Goal: Task Accomplishment & Management: Manage account settings

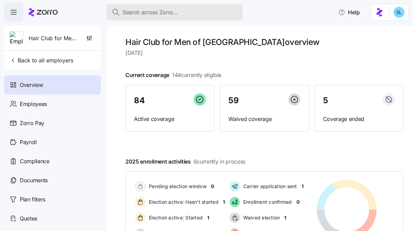
click at [147, 12] on span "Search across Zorro..." at bounding box center [150, 12] width 55 height 9
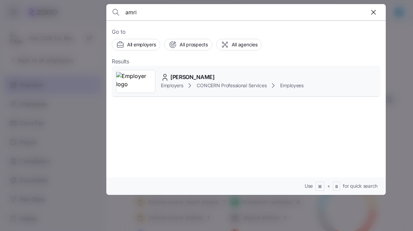
type input "amri"
click at [180, 80] on span "Amri Love" at bounding box center [192, 77] width 44 height 9
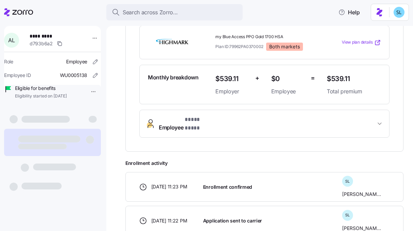
scroll to position [150, 0]
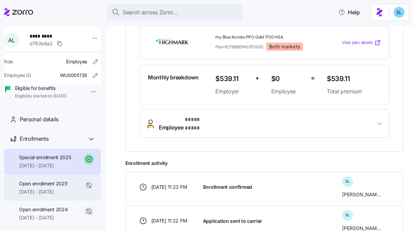
click at [58, 187] on span "Open enrollment 2025" at bounding box center [43, 183] width 48 height 7
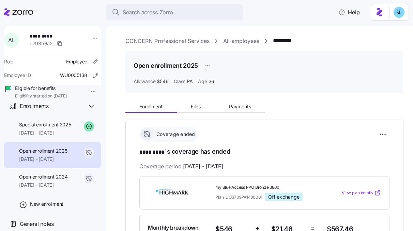
scroll to position [42, 0]
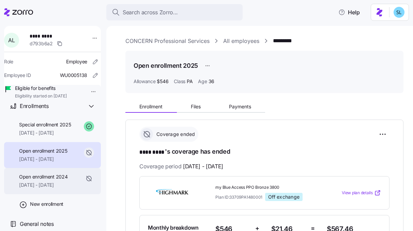
click at [60, 184] on span "07/01/2024 - 12/31/2024" at bounding box center [43, 184] width 48 height 7
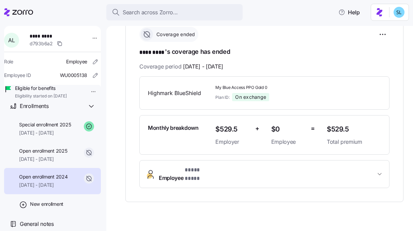
click at [180, 163] on button "Employee * **** **** *" at bounding box center [264, 173] width 249 height 27
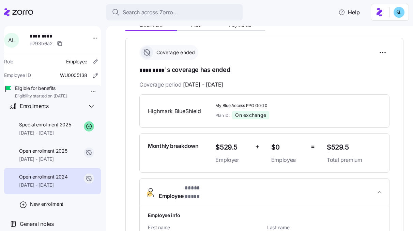
scroll to position [83, 0]
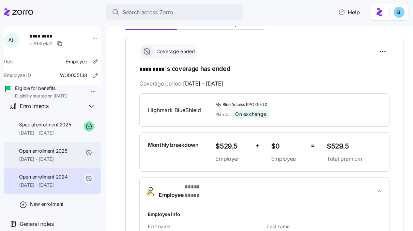
click at [65, 154] on div "Open enrollment 2025 01/01/2025 - 02/28/2025" at bounding box center [43, 154] width 48 height 15
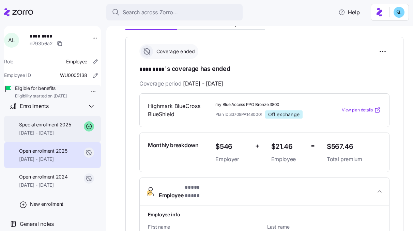
click at [60, 141] on div "Special enrollment 2025 03/01/2025 - 12/31/2025" at bounding box center [52, 129] width 97 height 26
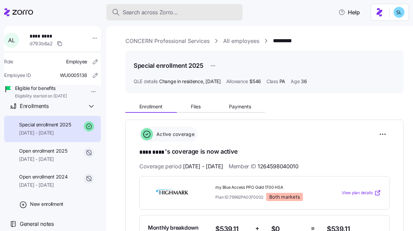
click at [184, 13] on div "Search across Zorro..." at bounding box center [174, 12] width 125 height 9
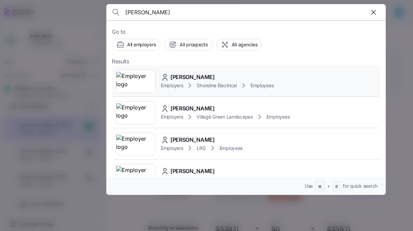
type input "paul fahey"
click at [207, 72] on div "Paul Fahey Employers Shureline Electrical Employees" at bounding box center [246, 81] width 268 height 31
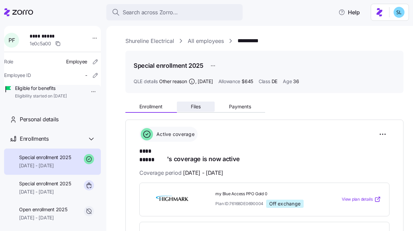
click at [204, 111] on button "Files" at bounding box center [196, 106] width 38 height 10
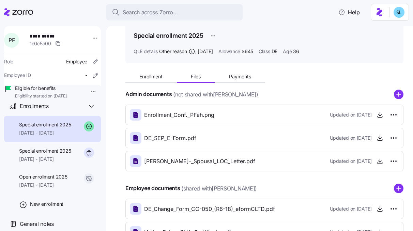
scroll to position [82, 0]
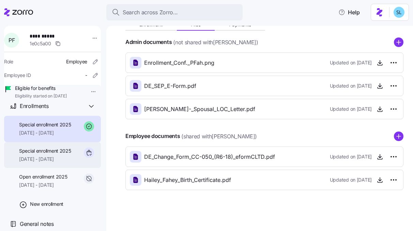
click at [27, 156] on div "Special enrollment 2025 07/24/2025 - 12/31/2025" at bounding box center [45, 154] width 52 height 15
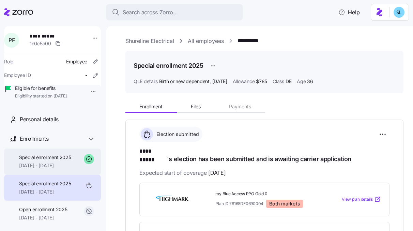
click at [43, 169] on span "08/01/2025 - 12/31/2025" at bounding box center [45, 165] width 52 height 7
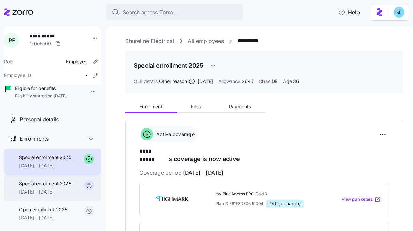
click at [49, 195] on span "07/24/2025 - 12/31/2025" at bounding box center [45, 191] width 52 height 7
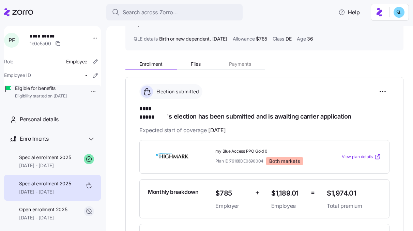
scroll to position [43, 0]
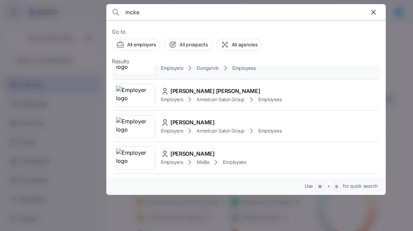
scroll to position [154, 0]
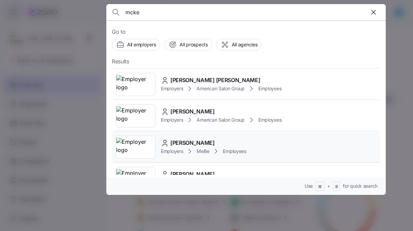
type input "mcke"
click at [229, 136] on div "Lauren McKellips Employers MeBe Employees" at bounding box center [246, 146] width 268 height 31
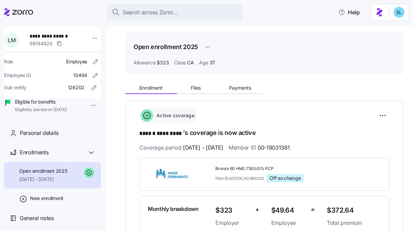
scroll to position [19, 0]
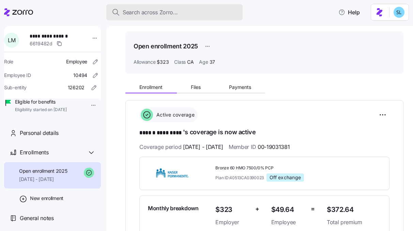
click at [161, 16] on span "Search across Zorro..." at bounding box center [150, 12] width 55 height 9
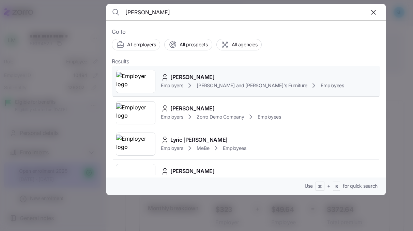
type input "CARLOS BELTRAN"
click at [188, 77] on span "CARLOS BELTRAN" at bounding box center [192, 77] width 44 height 9
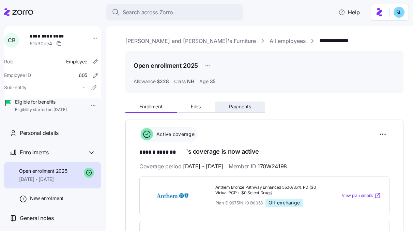
click at [241, 111] on button "Payments" at bounding box center [240, 106] width 50 height 10
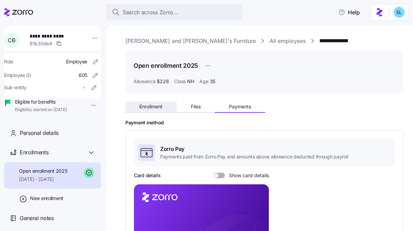
click at [164, 108] on button "Enrollment" at bounding box center [150, 106] width 51 height 10
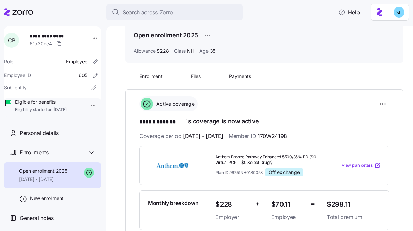
scroll to position [21, 0]
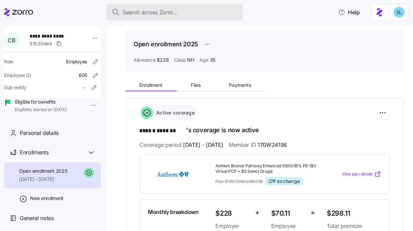
click at [224, 15] on div "Search across Zorro..." at bounding box center [174, 12] width 125 height 9
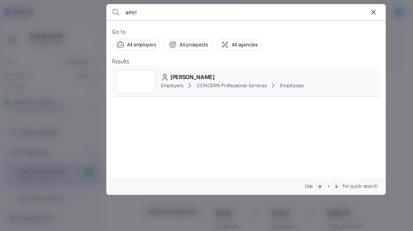
type input "amri"
click at [177, 80] on span "Amri Love" at bounding box center [192, 77] width 44 height 9
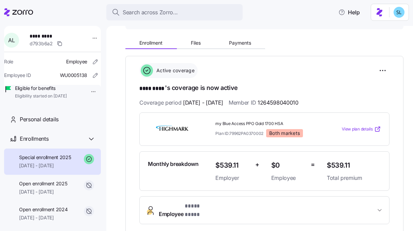
scroll to position [29, 0]
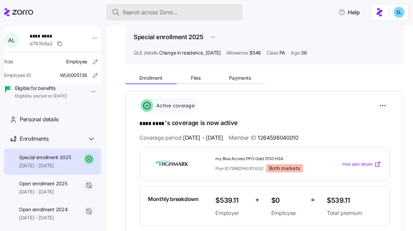
click at [213, 6] on button "Search across Zorro..." at bounding box center [174, 12] width 136 height 16
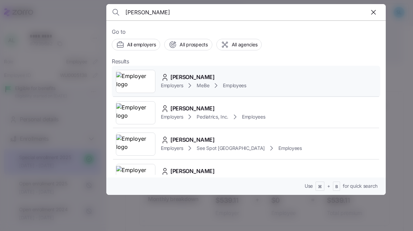
type input "Larisa Manzo"
click at [232, 76] on div "Larisa Manzo" at bounding box center [203, 77] width 85 height 9
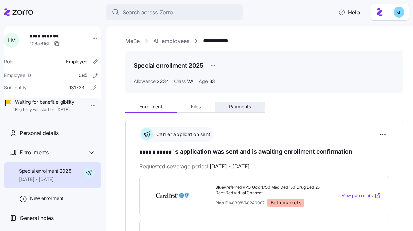
click at [259, 105] on button "Payments" at bounding box center [240, 106] width 50 height 10
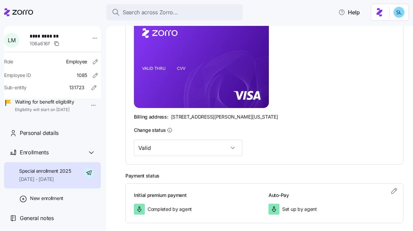
scroll to position [30, 0]
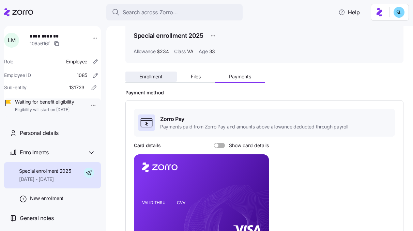
click at [165, 79] on button "Enrollment" at bounding box center [150, 77] width 51 height 10
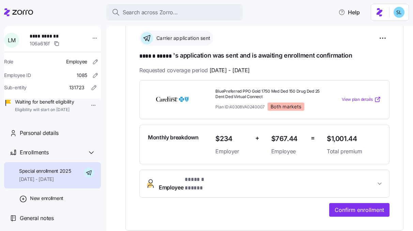
scroll to position [2, 0]
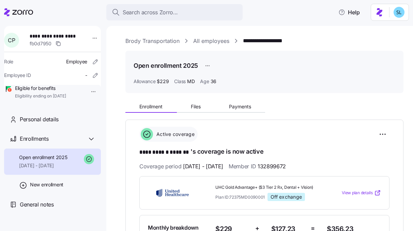
click at [68, 37] on span "**********" at bounding box center [54, 36] width 48 height 7
copy span "**********"
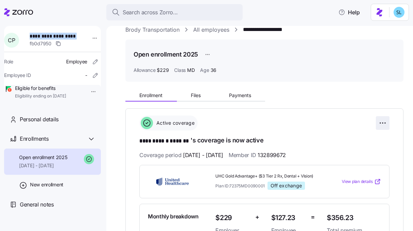
click at [373, 125] on html "**********" at bounding box center [206, 113] width 413 height 227
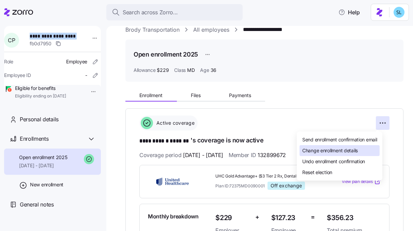
click at [360, 149] on div "Change enrollment details" at bounding box center [339, 150] width 80 height 11
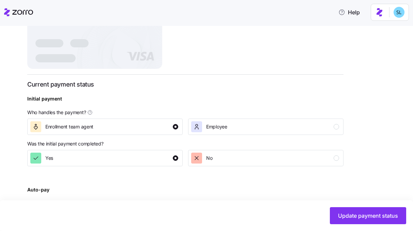
scroll to position [216, 0]
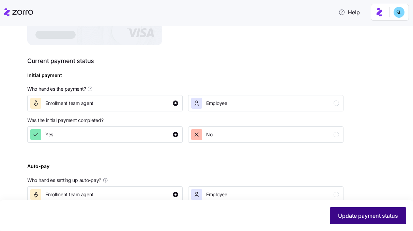
click at [369, 213] on span "Update payment status" at bounding box center [368, 215] width 60 height 8
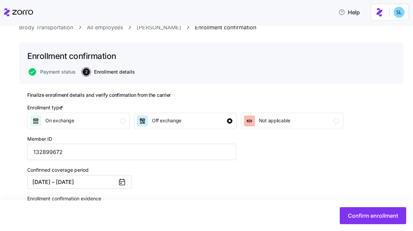
scroll to position [66, 0]
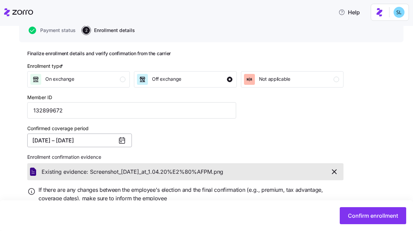
click at [104, 145] on button "[DATE] – [DATE]" at bounding box center [79, 140] width 105 height 14
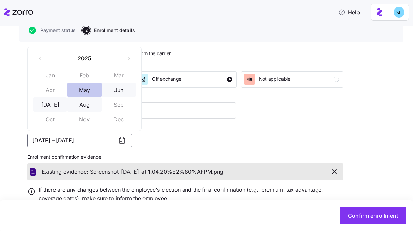
click at [83, 92] on button "May" at bounding box center [84, 90] width 34 height 14
click at [83, 106] on button "Aug" at bounding box center [84, 104] width 34 height 14
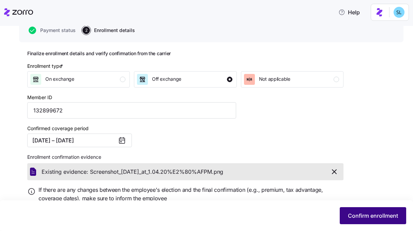
click at [364, 216] on span "Confirm enrollment" at bounding box center [373, 215] width 50 height 8
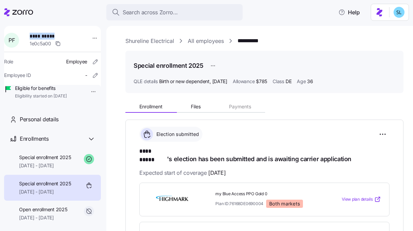
drag, startPoint x: 52, startPoint y: 36, endPoint x: 32, endPoint y: 35, distance: 20.1
click at [32, 35] on span "**********" at bounding box center [52, 36] width 45 height 7
copy span "**********"
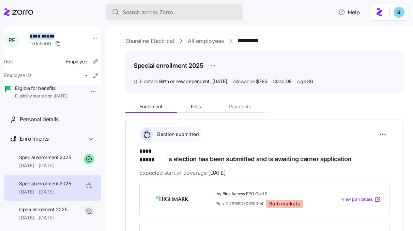
click at [208, 9] on div "Search across Zorro..." at bounding box center [174, 12] width 125 height 9
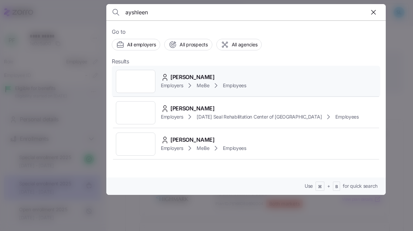
type input "ayshleen"
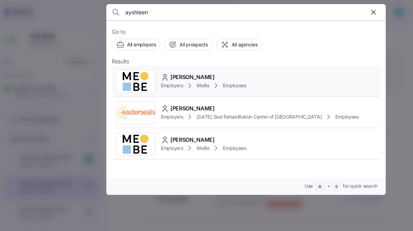
click at [228, 68] on div "Ayshleen Kumar Employers MeBe Employees" at bounding box center [246, 81] width 268 height 31
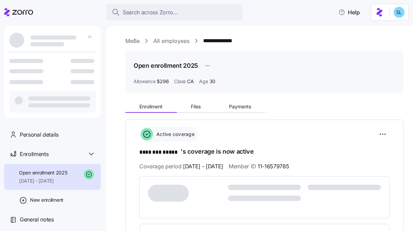
scroll to position [101, 0]
